Goal: Go to known website: Access a specific website the user already knows

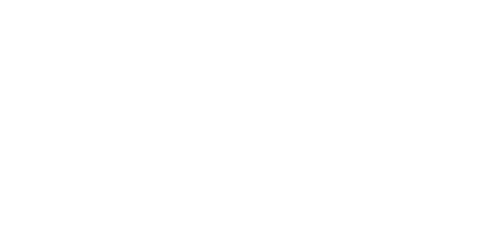
drag, startPoint x: 83, startPoint y: 30, endPoint x: 89, endPoint y: 6, distance: 24.2
click at [84, 0] on html at bounding box center [241, 0] width 483 height 0
